Goal: Transaction & Acquisition: Purchase product/service

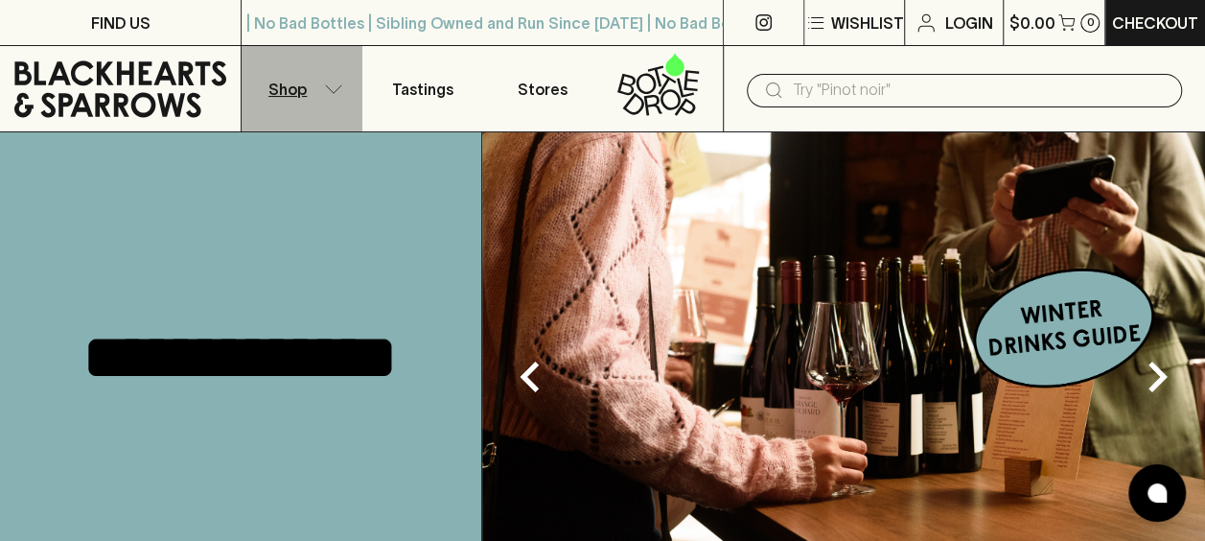
click at [328, 85] on icon "button" at bounding box center [333, 89] width 19 height 10
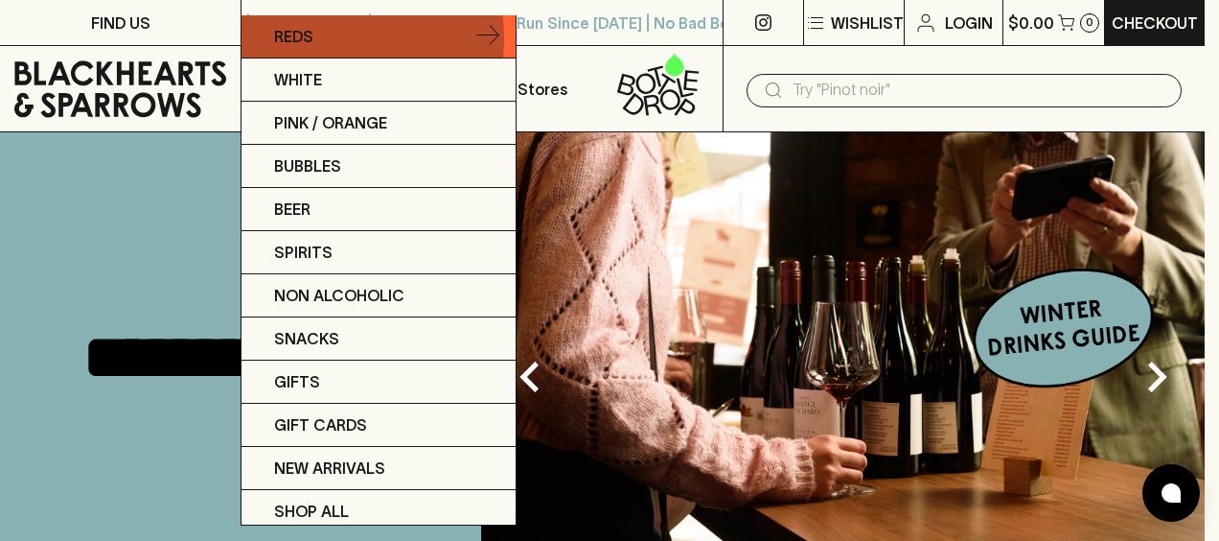
click at [326, 38] on link "Reds" at bounding box center [379, 36] width 274 height 43
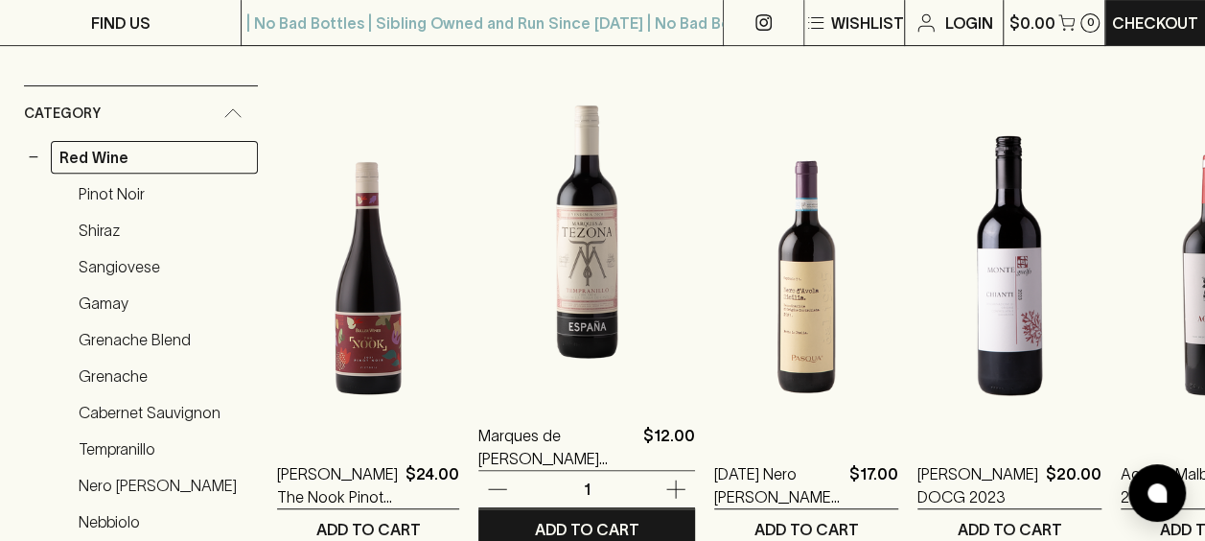
scroll to position [288, 0]
click at [664, 490] on icon "button" at bounding box center [675, 489] width 23 height 23
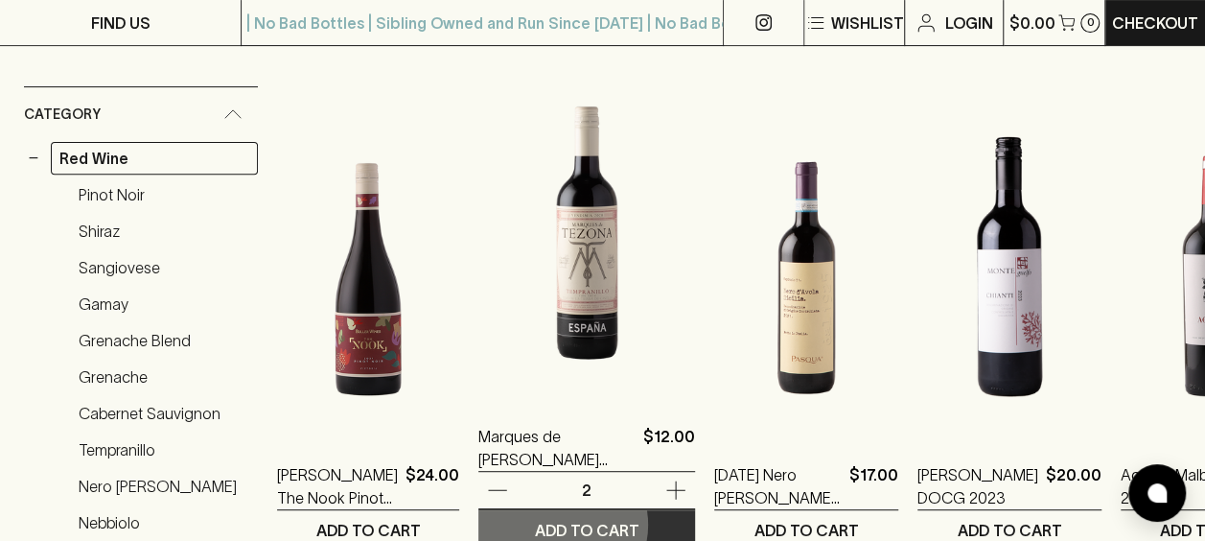
click at [543, 523] on p "ADD TO CART" at bounding box center [587, 529] width 104 height 23
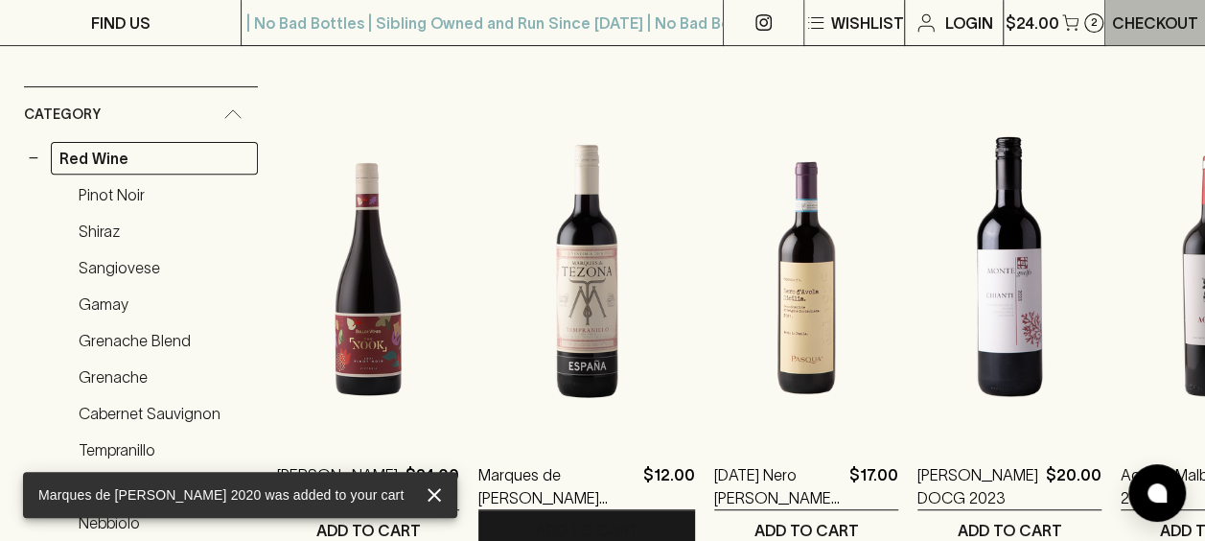
click at [1138, 23] on p "Checkout" at bounding box center [1155, 23] width 86 height 23
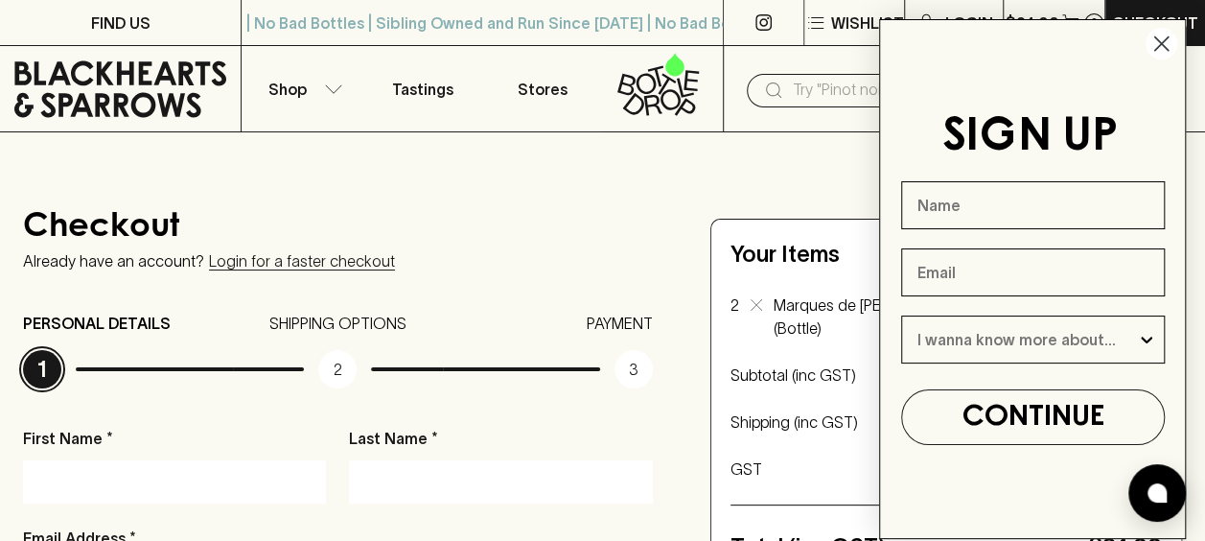
click at [1155, 44] on circle "Close dialog" at bounding box center [1161, 44] width 32 height 32
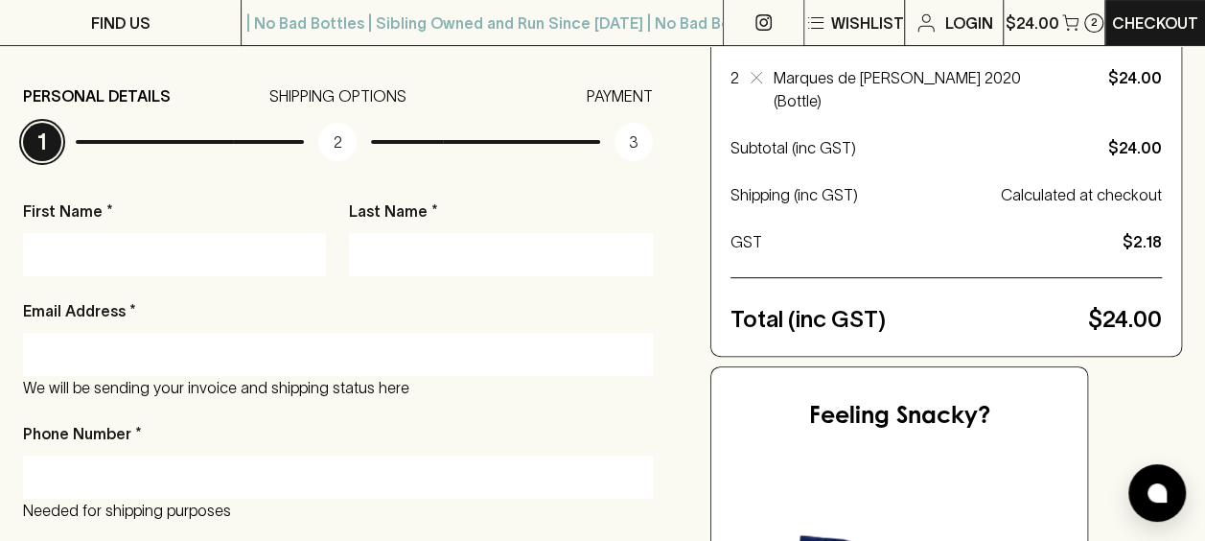
scroll to position [288, 0]
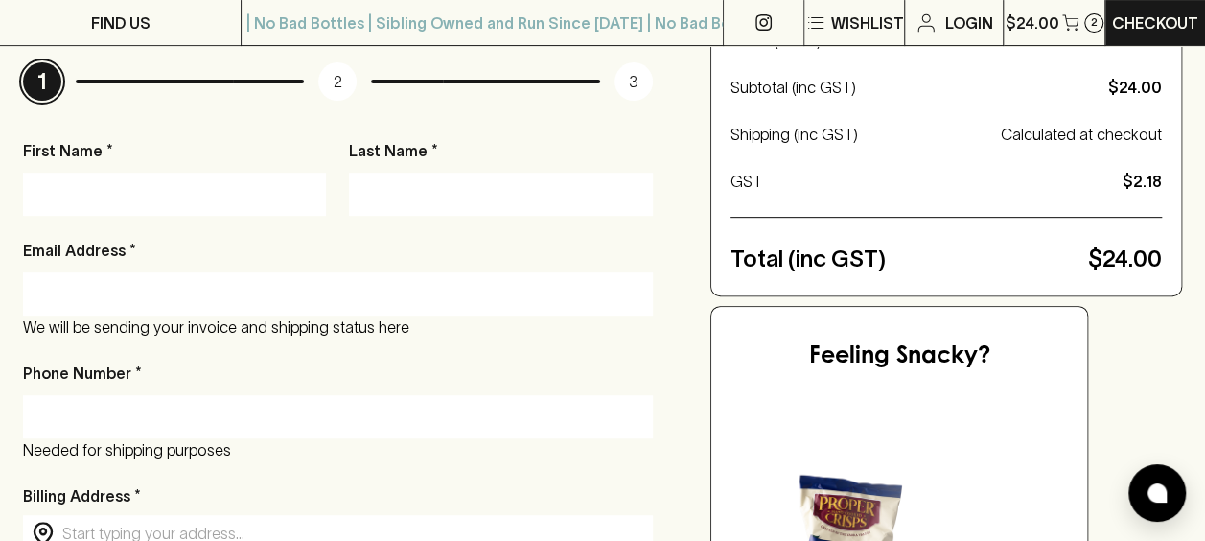
click at [119, 201] on input "First Name *" at bounding box center [174, 193] width 274 height 31
click at [213, 199] on input "First Name *" at bounding box center [174, 193] width 274 height 31
click at [128, 188] on input "First Name *" at bounding box center [174, 193] width 274 height 31
type input "[PERSON_NAME]"
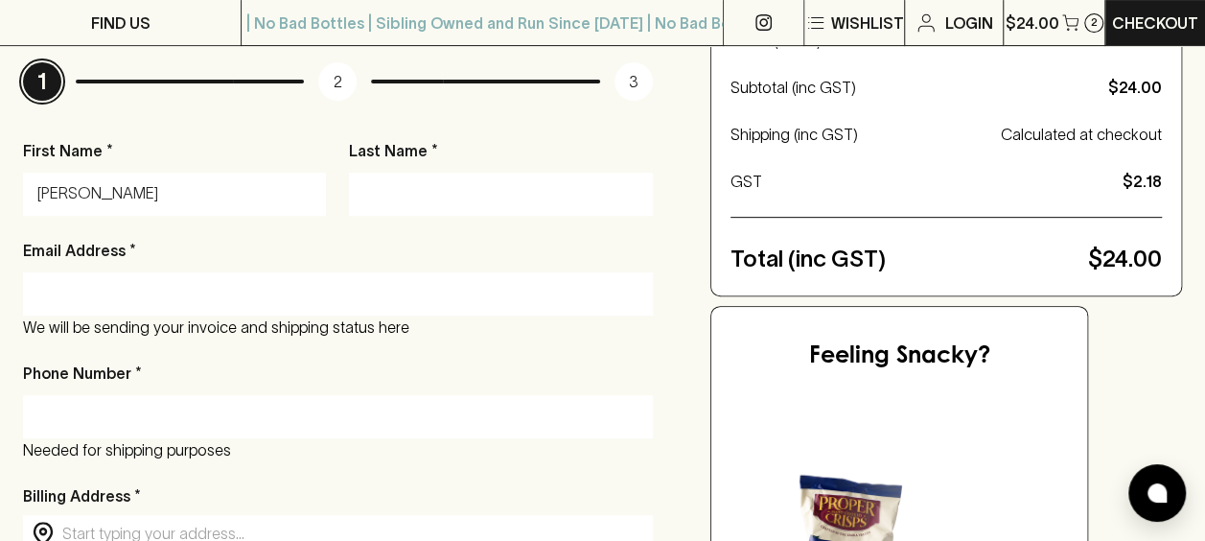
type input "Coulton"
type input "[EMAIL_ADDRESS][DOMAIN_NAME]"
type input "0451195465"
click at [229, 375] on div "Phone Number * [PHONE_NUMBER] Needed for shipping purposes" at bounding box center [338, 411] width 630 height 100
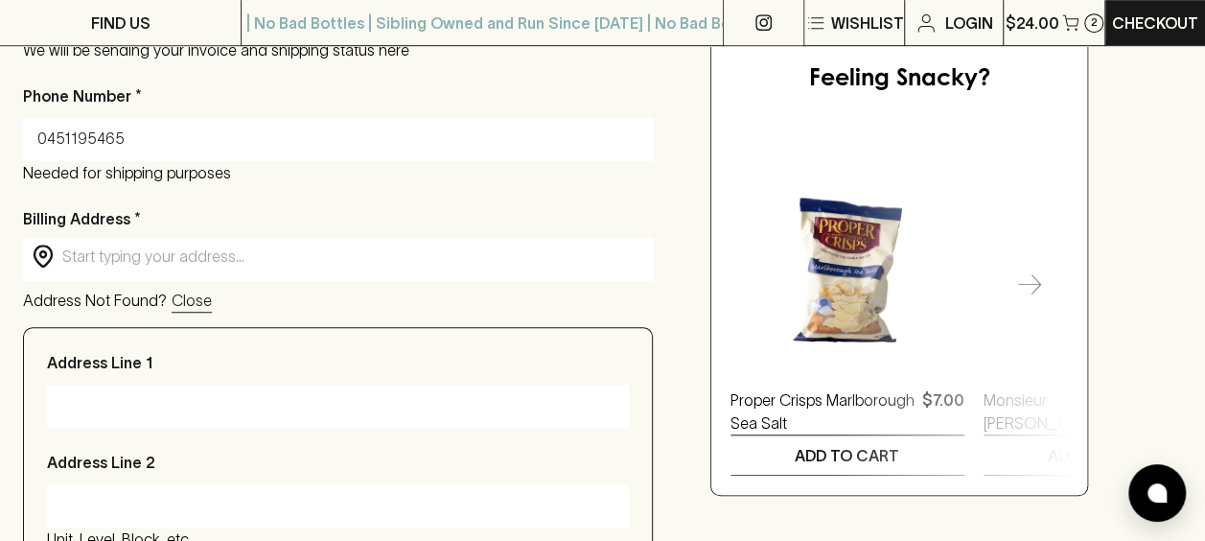
scroll to position [575, 0]
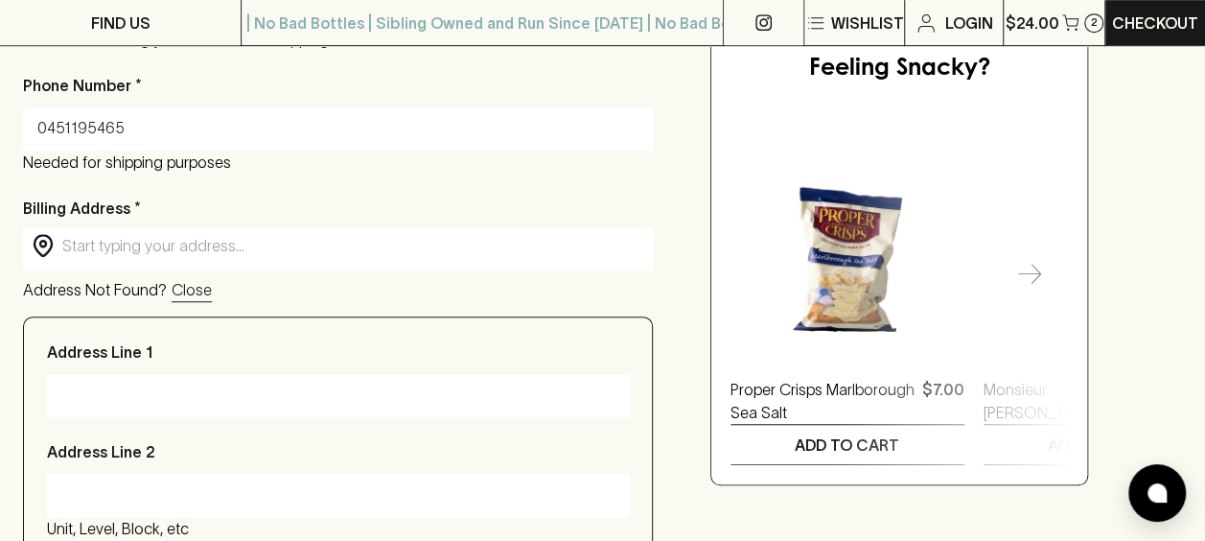
click at [150, 260] on div "​ ​" at bounding box center [338, 246] width 630 height 38
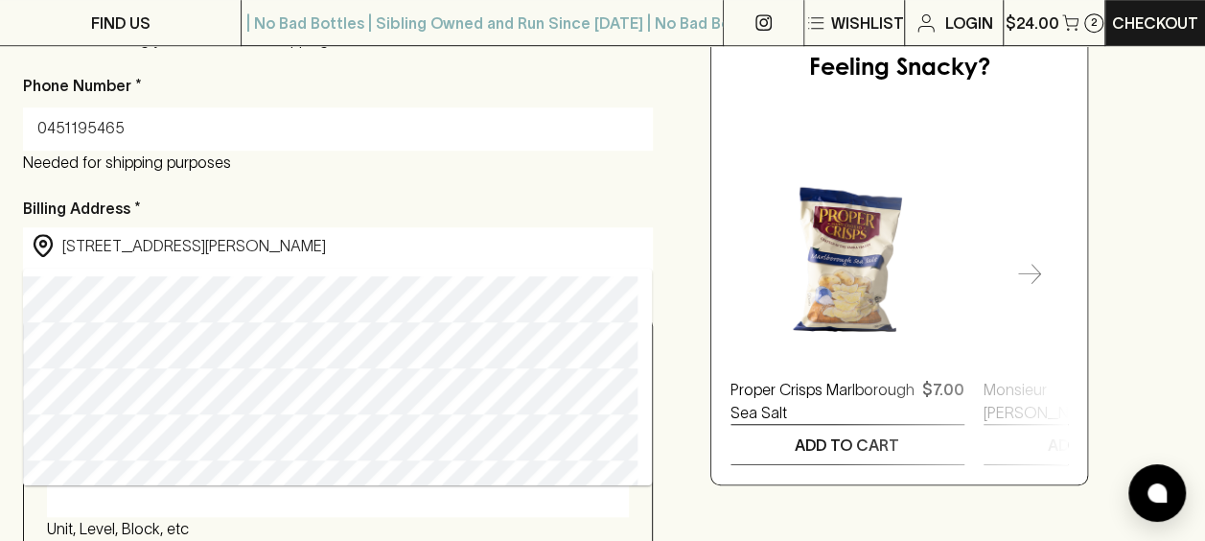
type input "[STREET_ADDRESS][PERSON_NAME][PERSON_NAME]"
type input "[STREET_ADDRESS][PERSON_NAME]"
type input "[GEOGRAPHIC_DATA]"
type input "3121"
type input "Victoria"
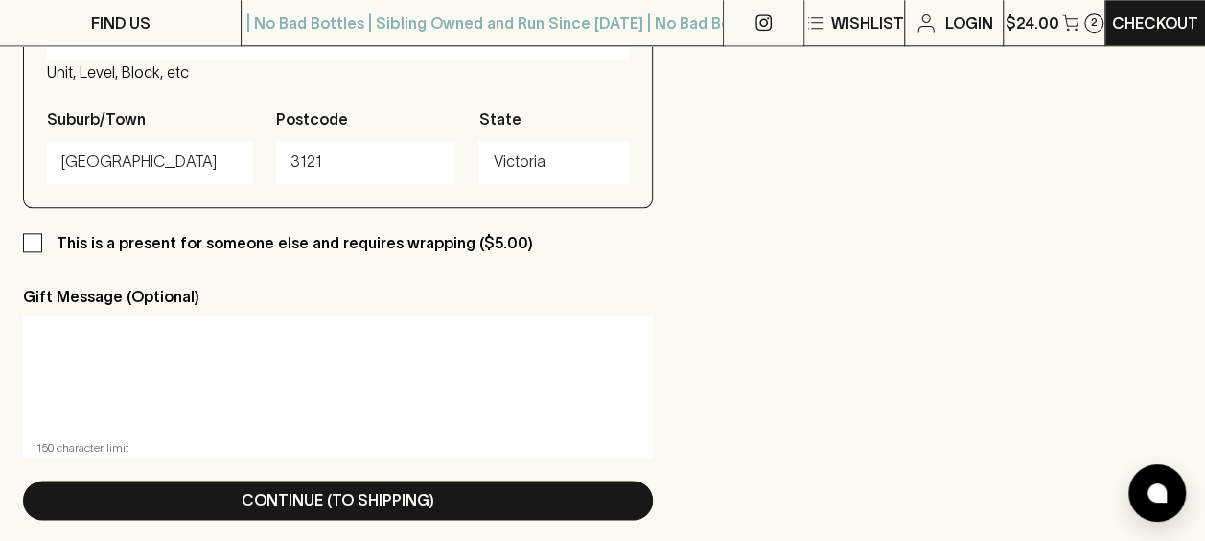
scroll to position [1246, 0]
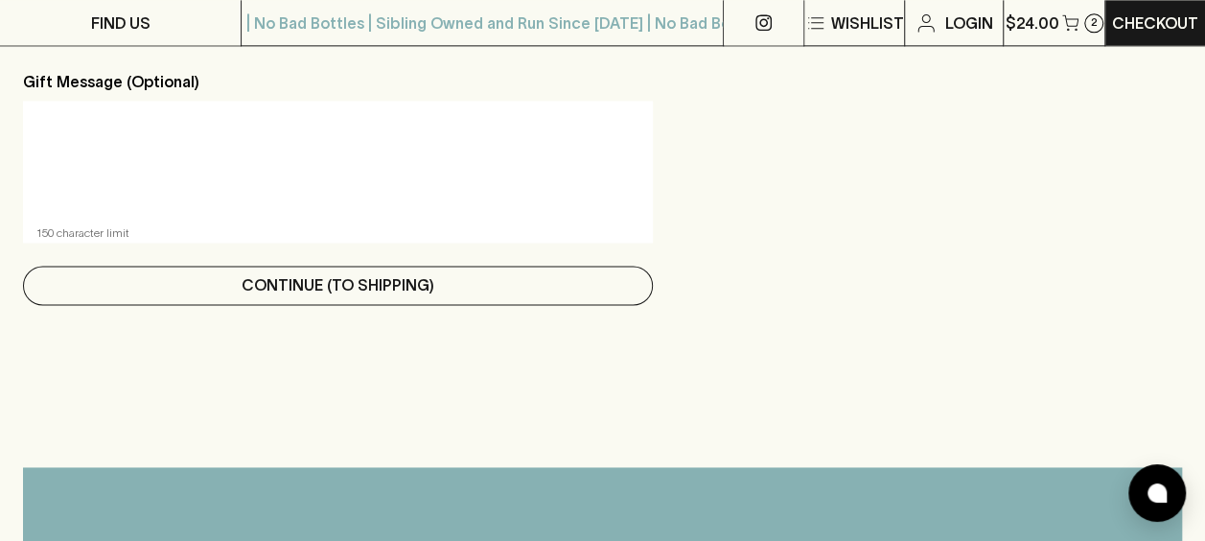
type input "[STREET_ADDRESS][PERSON_NAME][PERSON_NAME]"
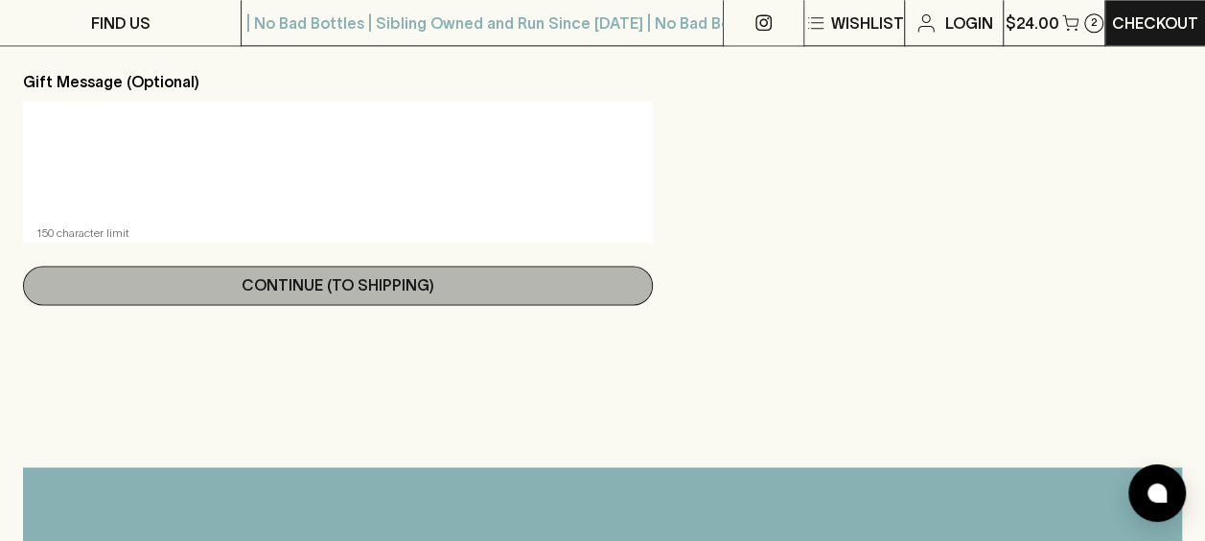
click at [334, 303] on button "Continue (To Shipping)" at bounding box center [338, 284] width 630 height 39
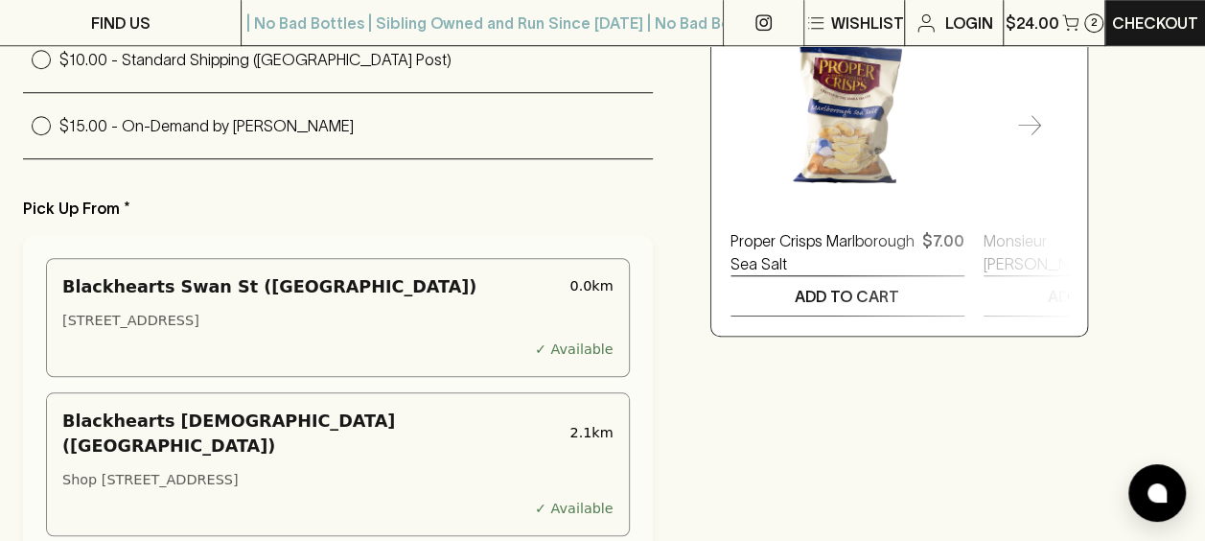
scroll to position [767, 0]
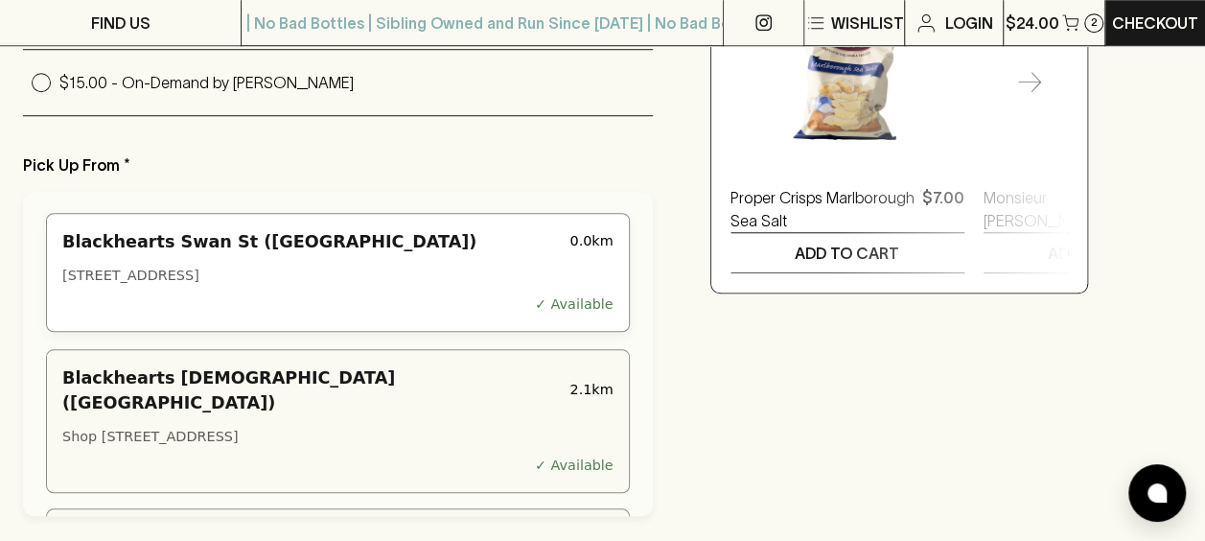
click at [422, 265] on div "[STREET_ADDRESS]" at bounding box center [337, 275] width 551 height 21
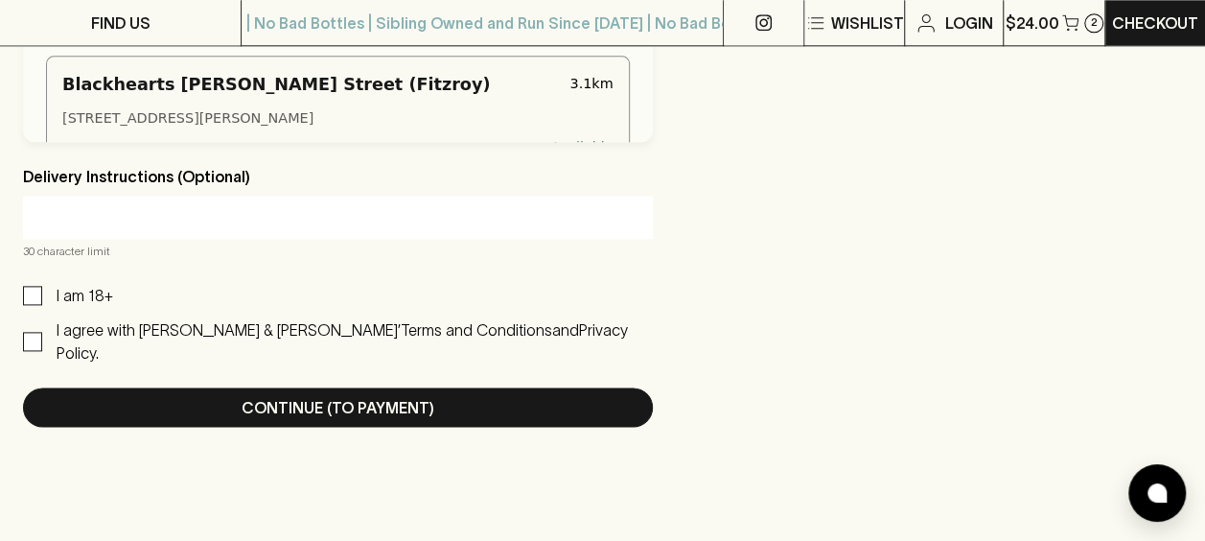
scroll to position [1150, 0]
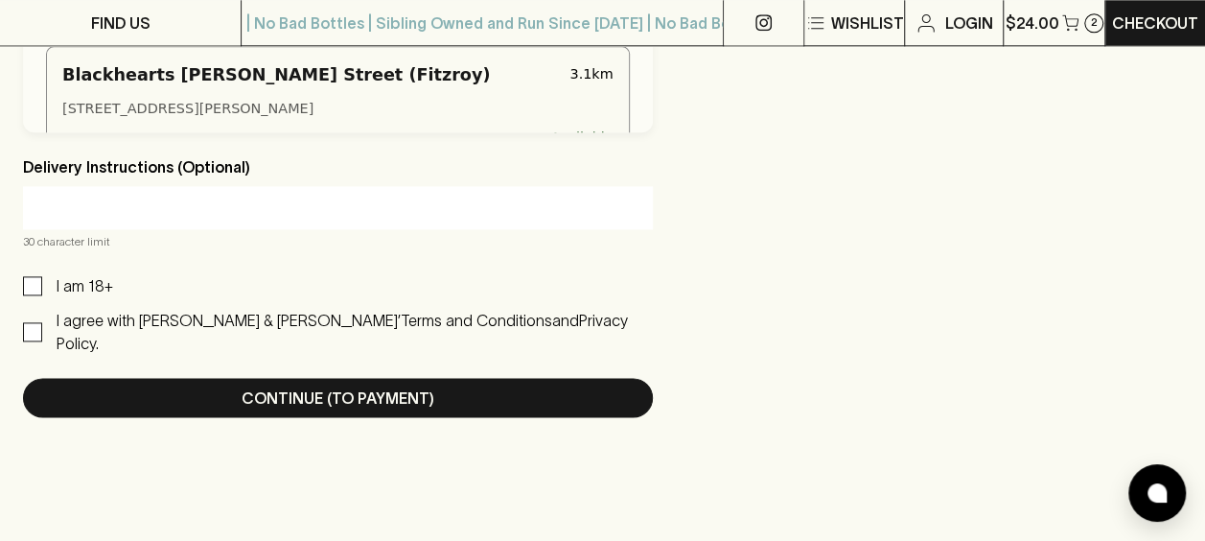
click at [32, 276] on input "I am 18+" at bounding box center [32, 285] width 19 height 19
checkbox input "true"
click at [32, 322] on input "I agree with [PERSON_NAME] & [PERSON_NAME]’ Terms and Conditions and Privacy Po…" at bounding box center [32, 331] width 19 height 19
checkbox input "true"
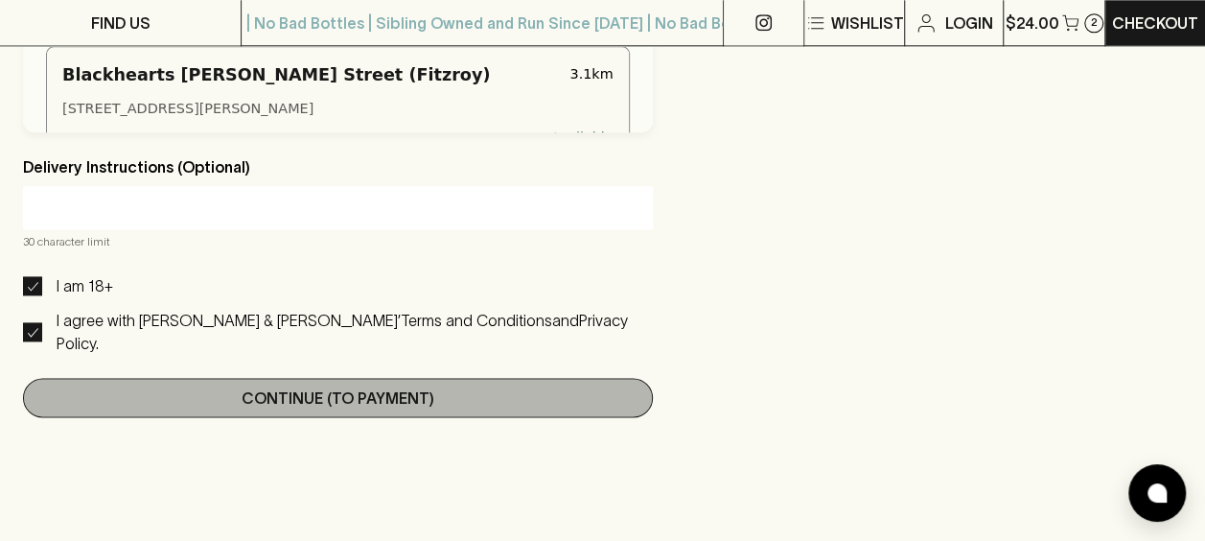
click at [263, 386] on p "Continue (To Payment)" at bounding box center [338, 397] width 193 height 23
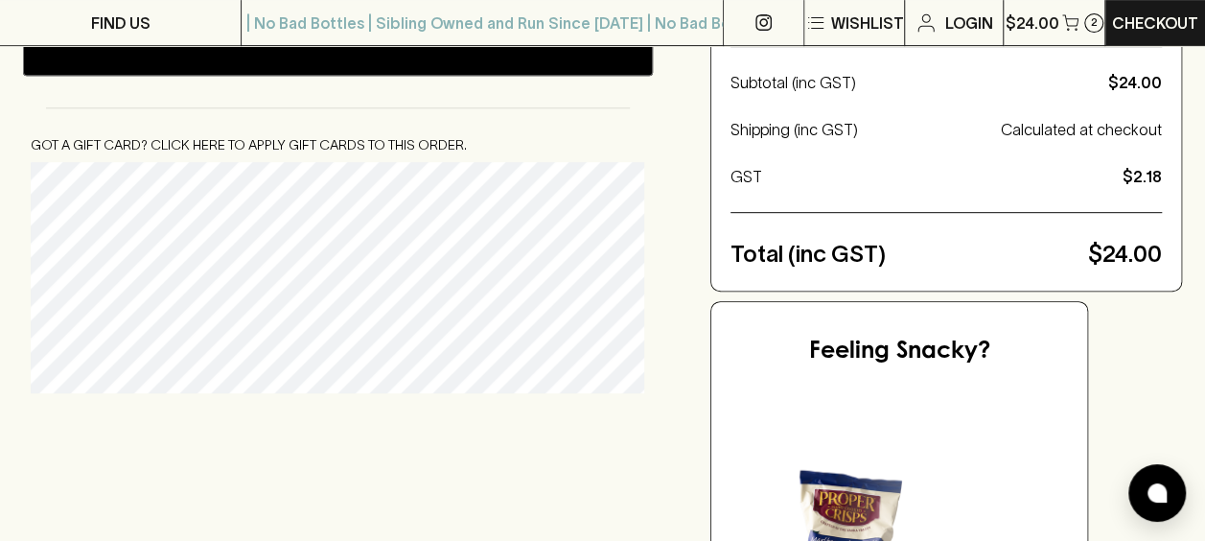
scroll to position [479, 0]
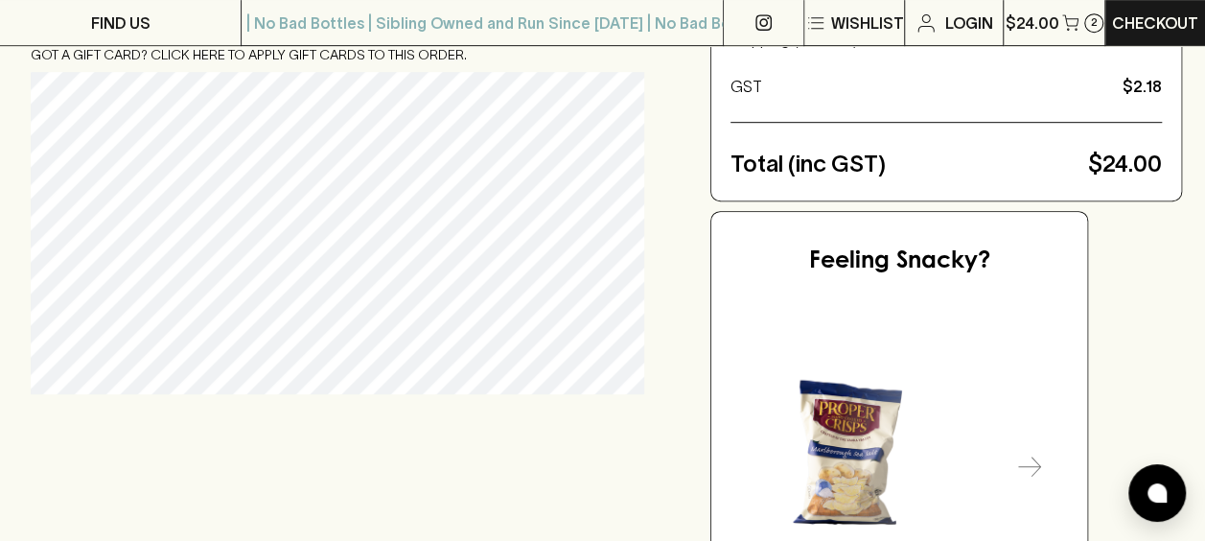
click at [516, 452] on div "Checkout Already have an account? Login for a faster checkout PERSONAL DETAILS …" at bounding box center [602, 204] width 1159 height 948
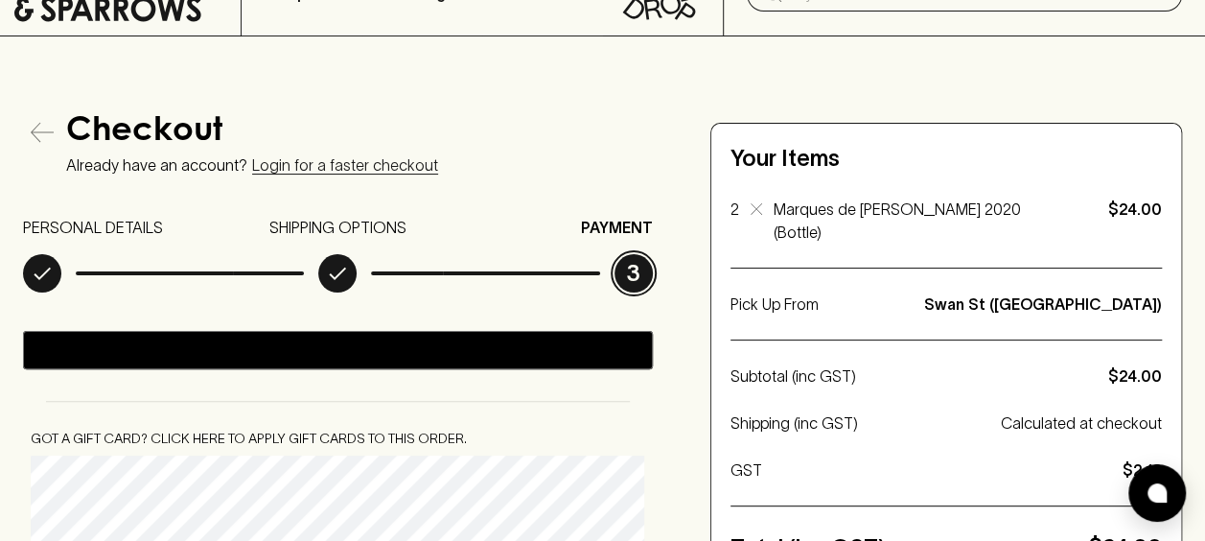
scroll to position [0, 0]
